Goal: Task Accomplishment & Management: Use online tool/utility

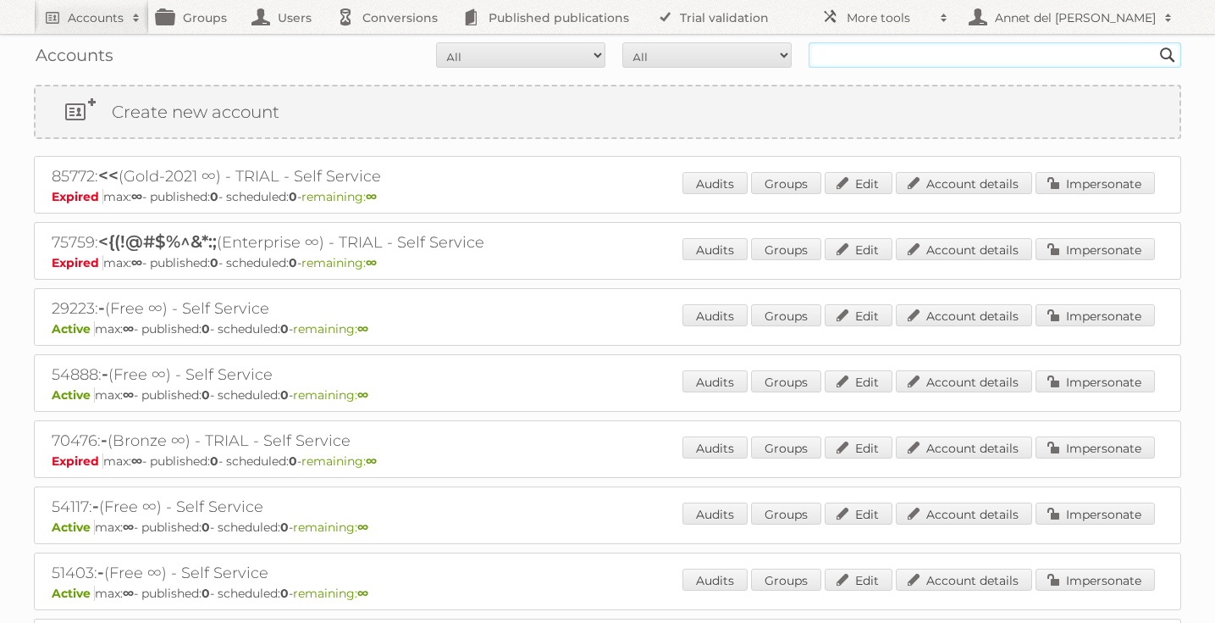
click at [872, 54] on input "text" at bounding box center [995, 54] width 373 height 25
paste input "[PERSON_NAME][EMAIL_ADDRESS][PERSON_NAME][DOMAIN_NAME]"
type input "[PERSON_NAME][EMAIL_ADDRESS][PERSON_NAME][DOMAIN_NAME]"
click at [1155, 42] on input "Search" at bounding box center [1167, 54] width 25 height 25
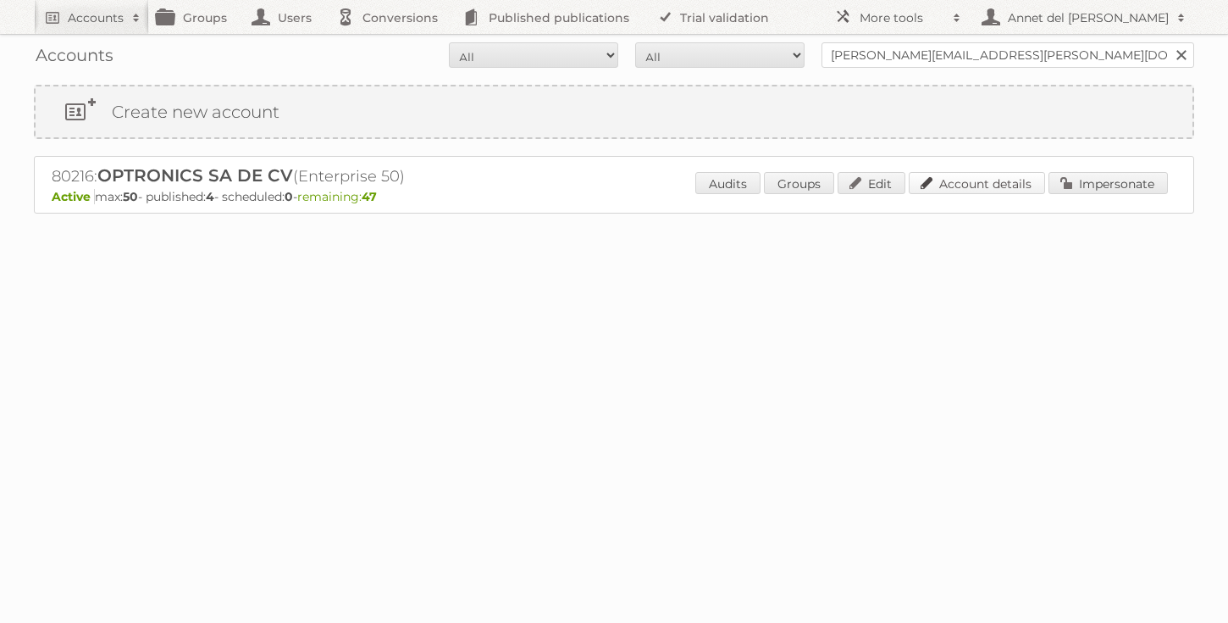
click at [937, 183] on link "Account details" at bounding box center [977, 183] width 136 height 22
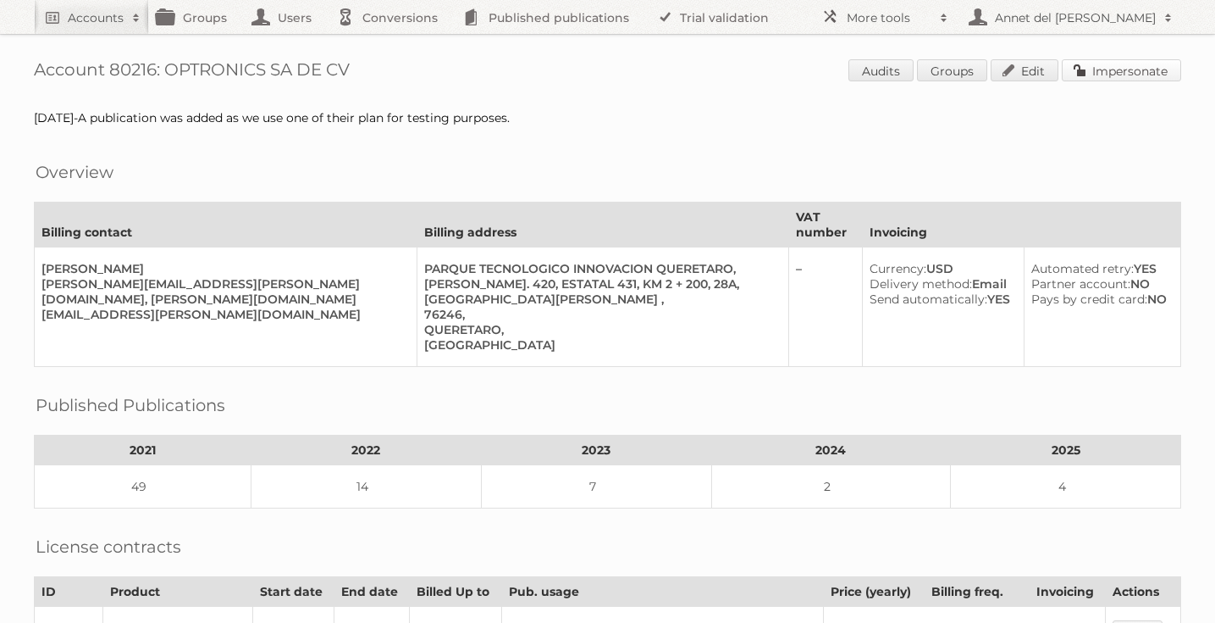
click at [1096, 67] on link "Impersonate" at bounding box center [1121, 70] width 119 height 22
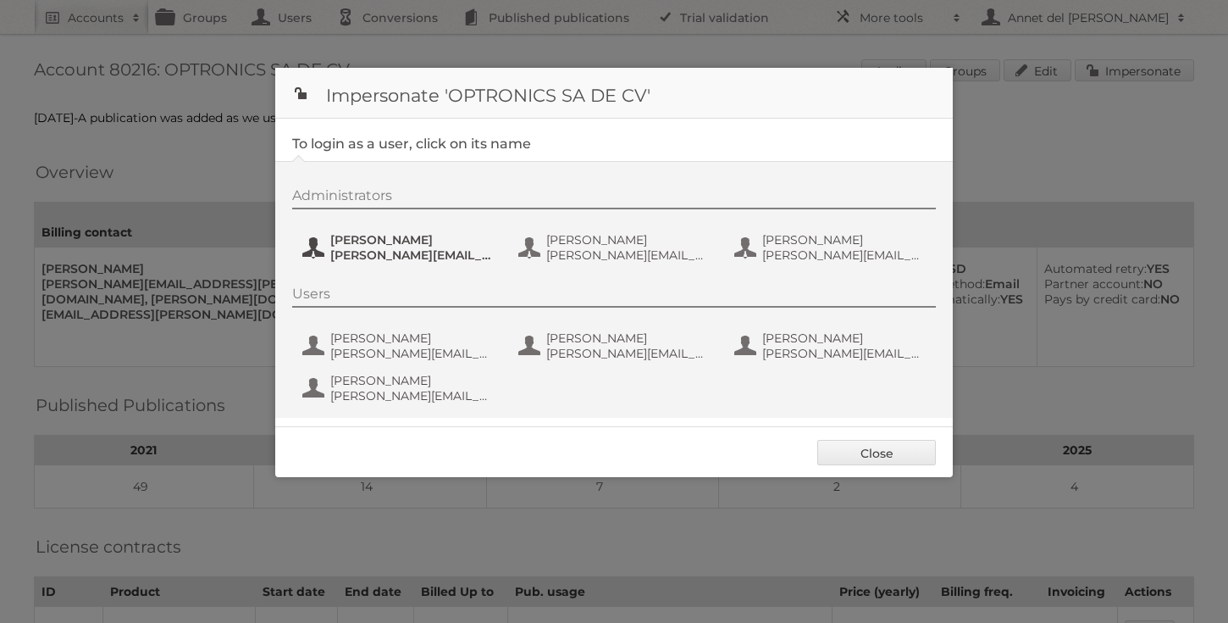
click at [406, 246] on span "Aarón Cuevas" at bounding box center [412, 239] width 164 height 15
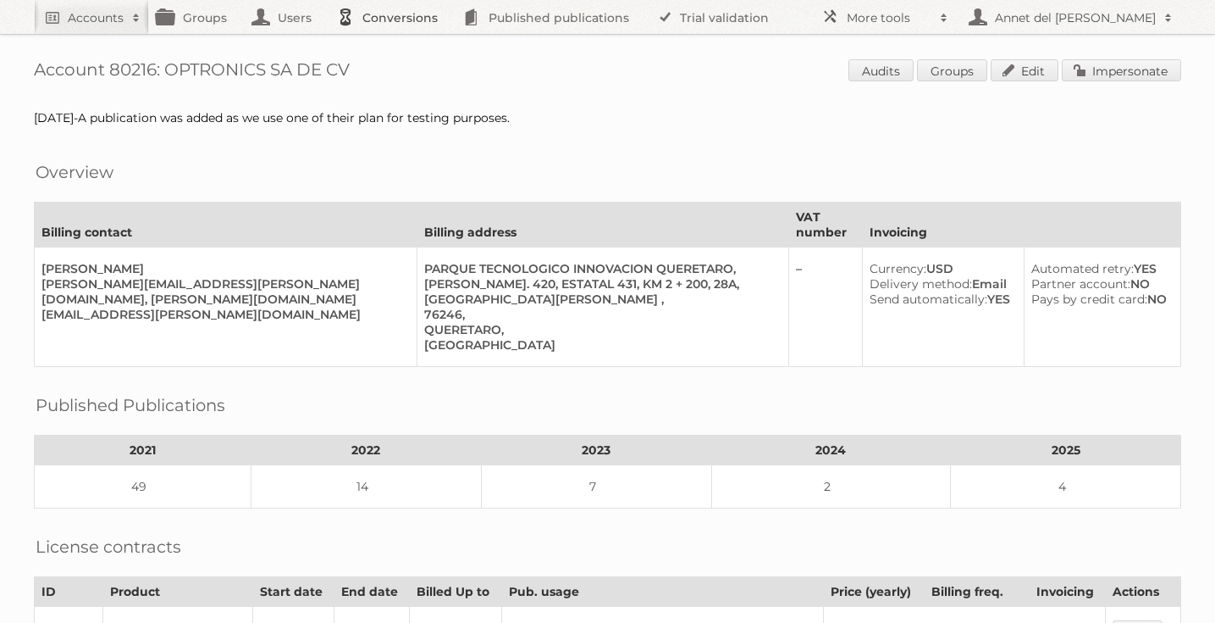
click at [405, 13] on link "Conversions" at bounding box center [392, 17] width 126 height 34
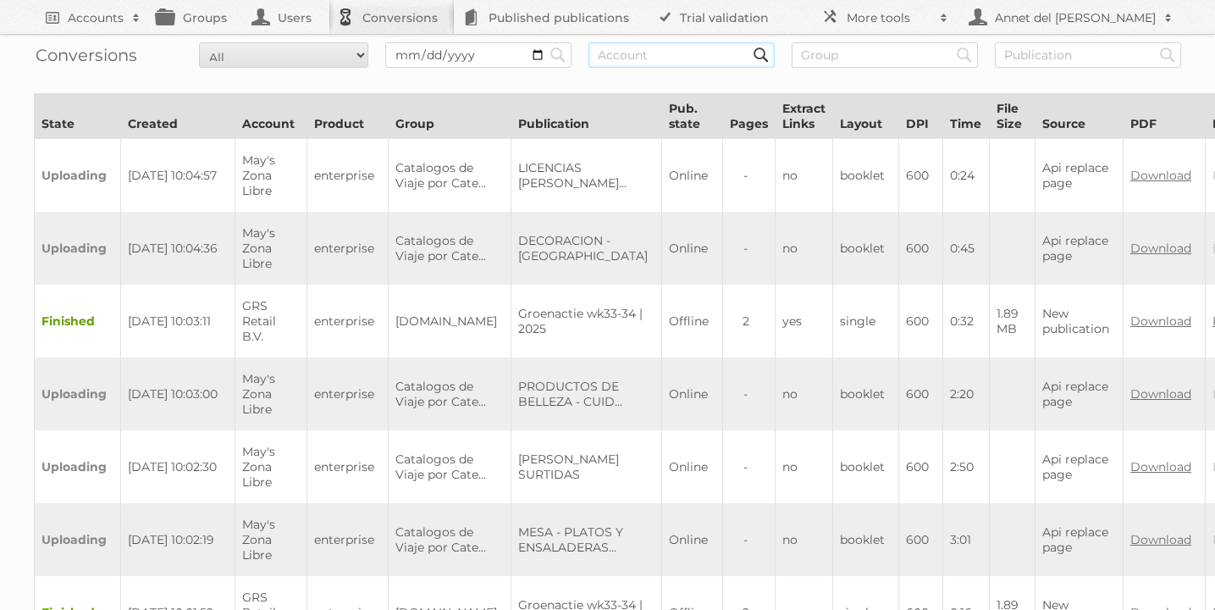
click at [669, 56] on input "text" at bounding box center [682, 54] width 186 height 25
paste input "Catálogo Optronics 2023"
type input "Catálogo Optronics 2023"
click at [778, 55] on form "All New Preparing Converting Finished Canceled Failed Search Catálogo Optronics…" at bounding box center [608, 54] width 1148 height 25
click at [760, 55] on link at bounding box center [762, 54] width 25 height 25
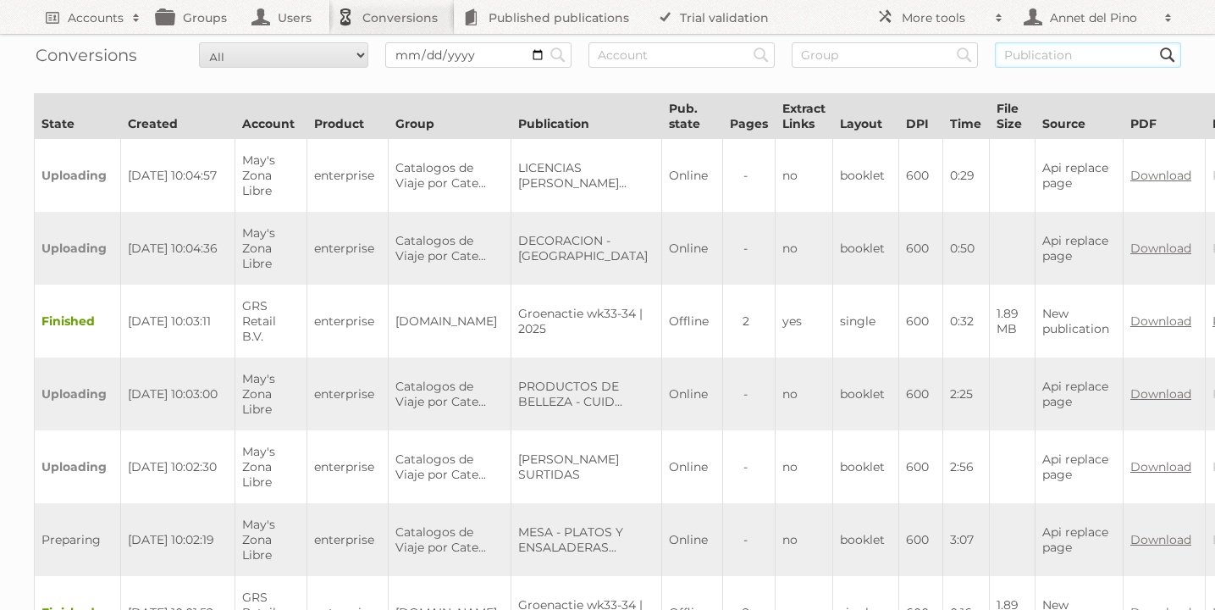
click at [1049, 60] on input "text" at bounding box center [1088, 54] width 186 height 25
paste input "Catálogo Optronics 2023"
type input "Catálogo Optronics 2023"
click at [545, 42] on input "Search" at bounding box center [557, 54] width 25 height 25
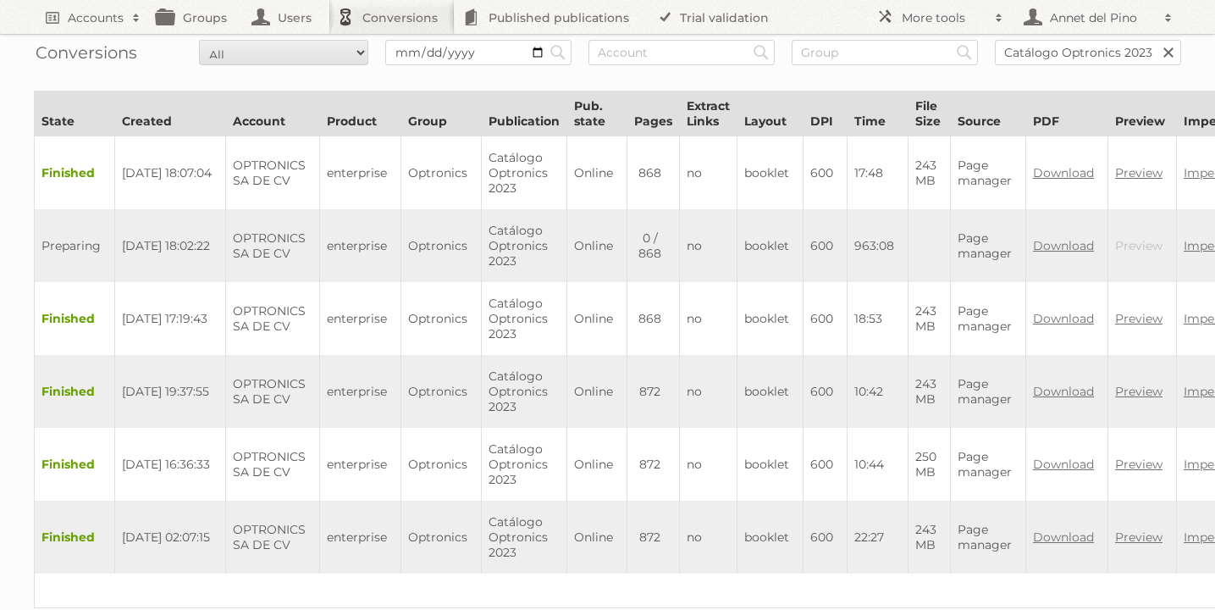
scroll to position [3, 151]
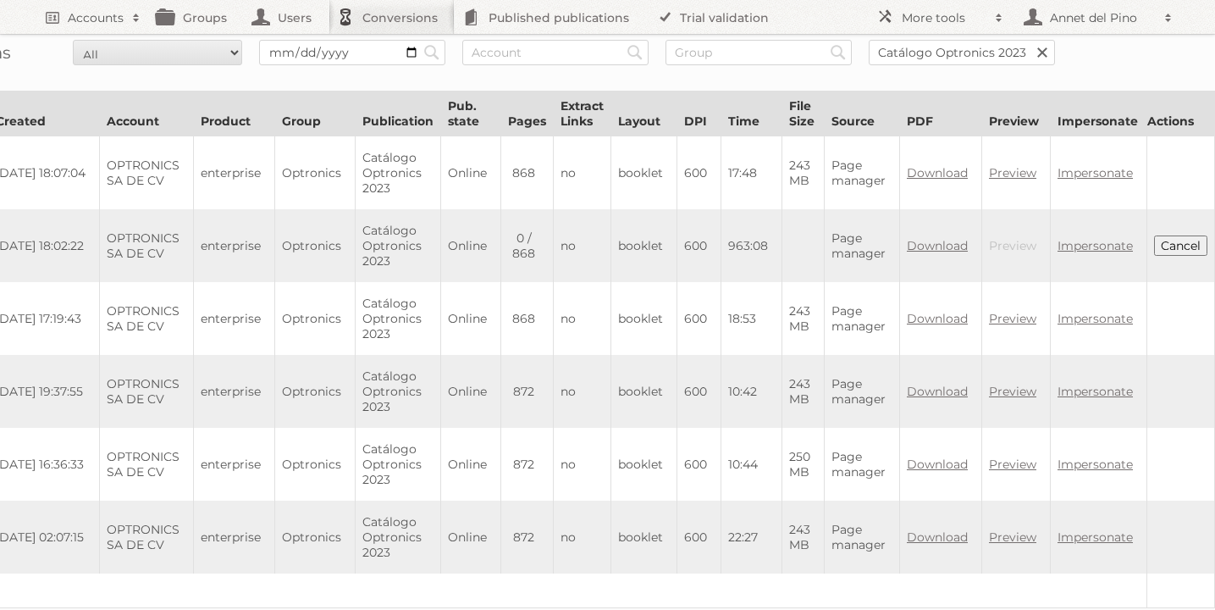
click at [1181, 241] on button "Cancel" at bounding box center [1180, 245] width 53 height 20
